Goal: Find specific page/section: Find specific page/section

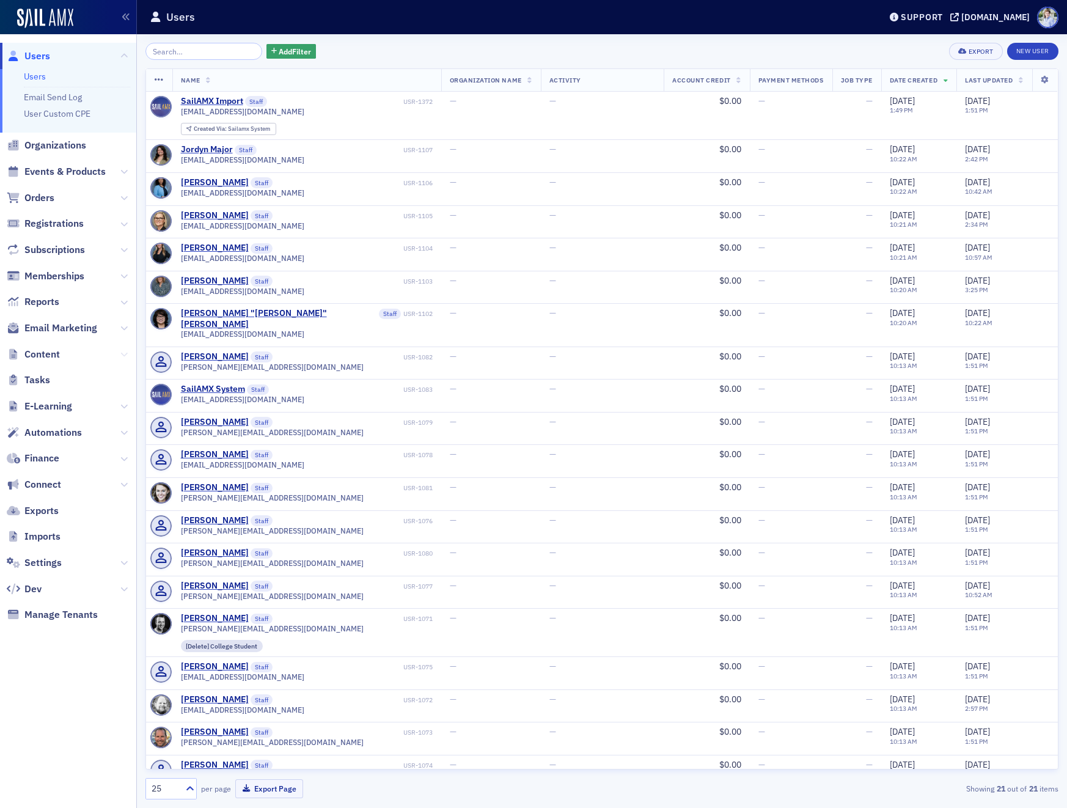
drag, startPoint x: 123, startPoint y: 354, endPoint x: 114, endPoint y: 362, distance: 12.1
click at [123, 354] on icon at bounding box center [123, 354] width 7 height 7
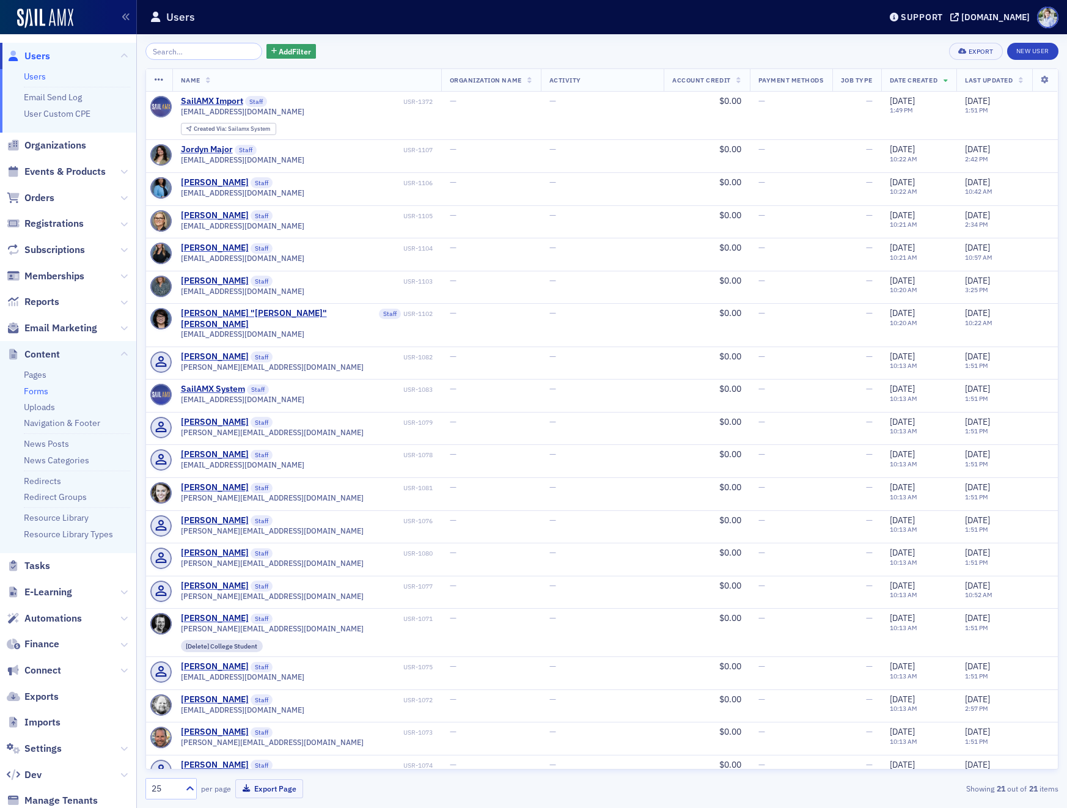
click at [38, 391] on link "Forms" at bounding box center [36, 391] width 24 height 11
click at [39, 375] on ul "Pages Forms Uploads Navigation & Footer News Posts News Categories Redirects Re…" at bounding box center [68, 460] width 136 height 186
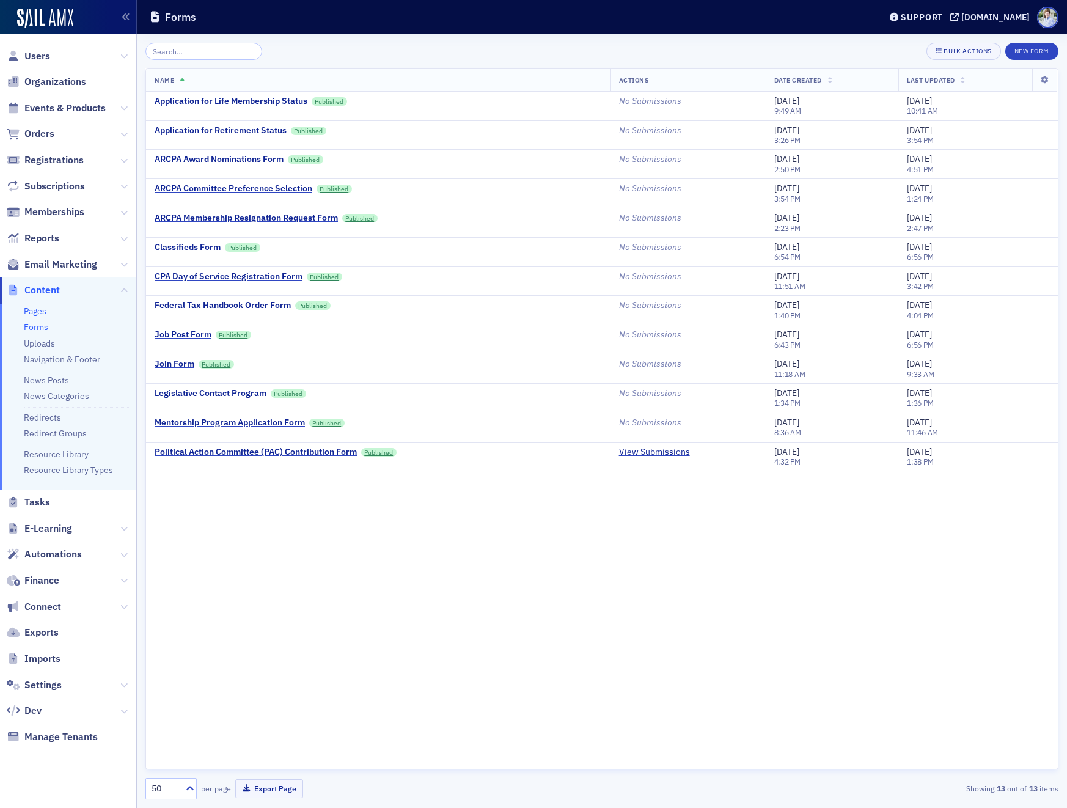
click at [40, 311] on link "Pages" at bounding box center [35, 311] width 23 height 11
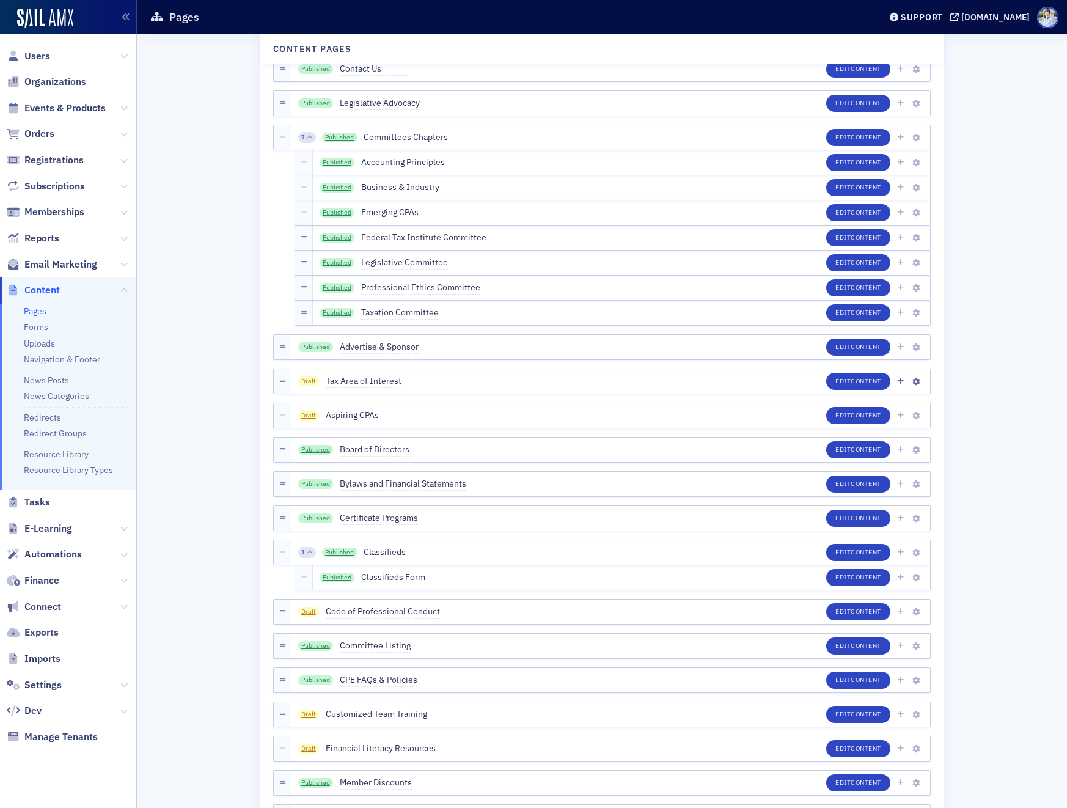
scroll to position [215, 0]
click at [350, 165] on link "Published" at bounding box center [337, 162] width 35 height 10
